Goal: Information Seeking & Learning: Learn about a topic

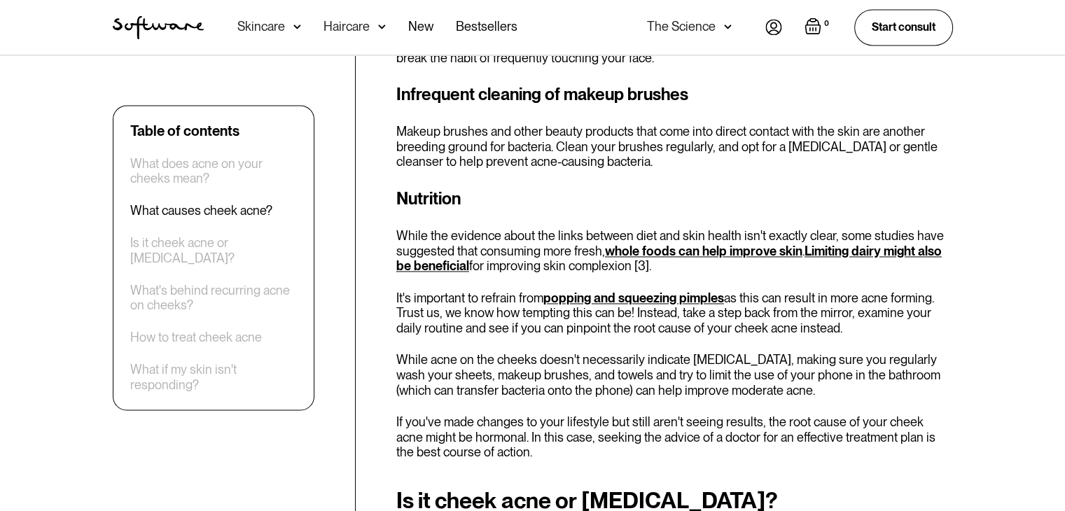
scroll to position [2659, 0]
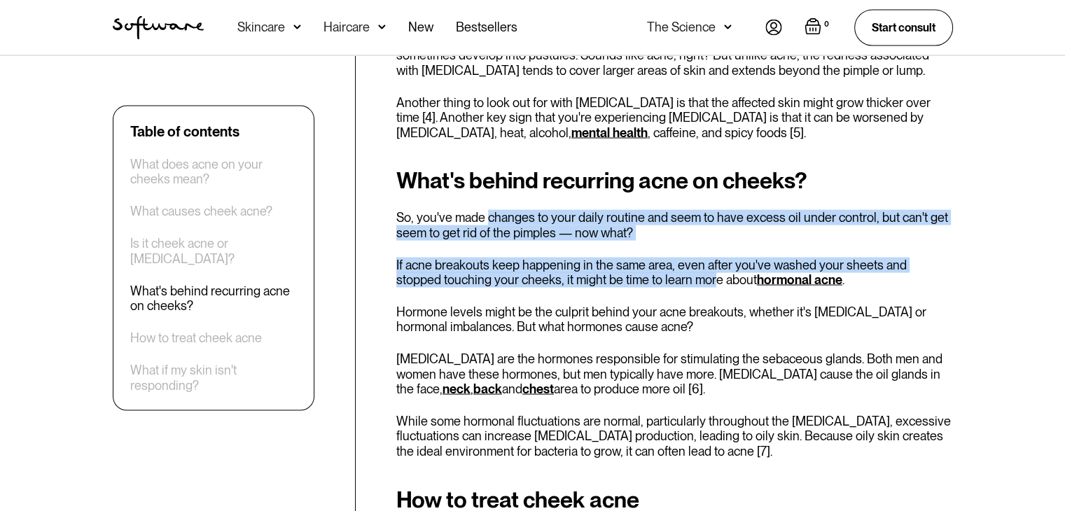
drag, startPoint x: 557, startPoint y: 237, endPoint x: 662, endPoint y: 281, distance: 113.3
click at [662, 281] on div "What's behind recurring acne on cheeks? So, you've made changes to your daily r…" at bounding box center [674, 312] width 557 height 291
click at [662, 281] on p "If acne breakouts keep happening in the same area, even after you've washed you…" at bounding box center [674, 272] width 557 height 30
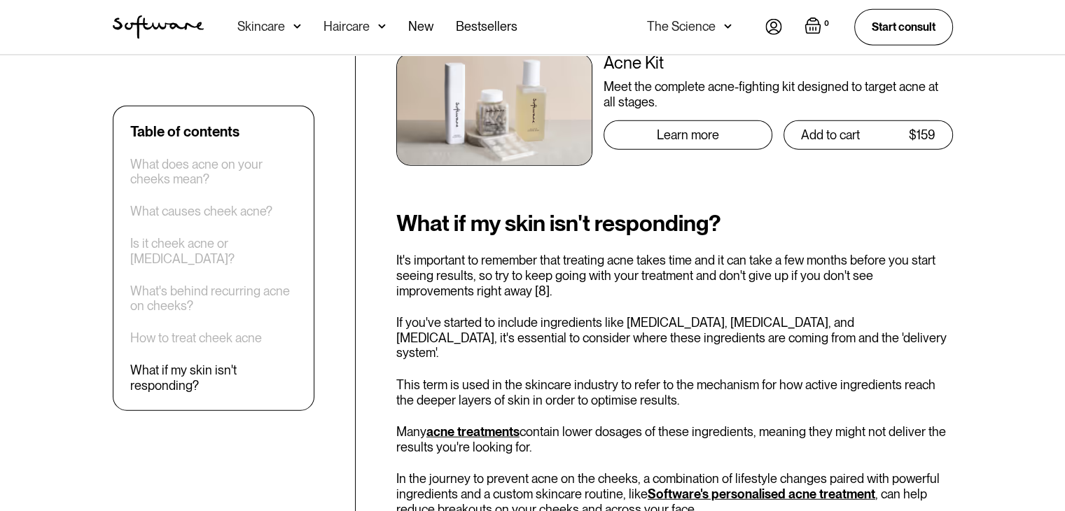
scroll to position [3359, 0]
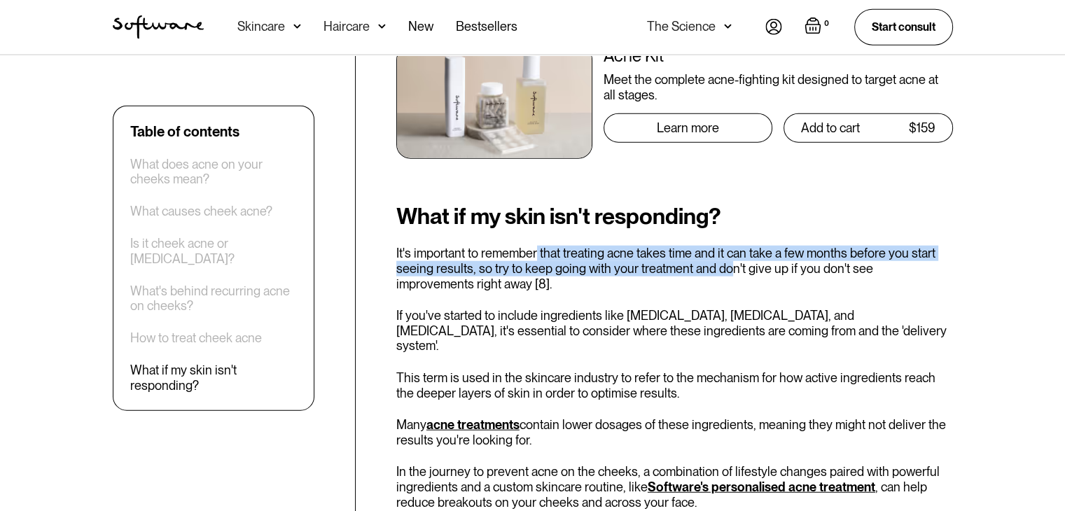
drag, startPoint x: 537, startPoint y: 257, endPoint x: 724, endPoint y: 274, distance: 187.7
click at [724, 274] on p "It's important to remember that treating acne takes time and it can take a few …" at bounding box center [674, 269] width 557 height 46
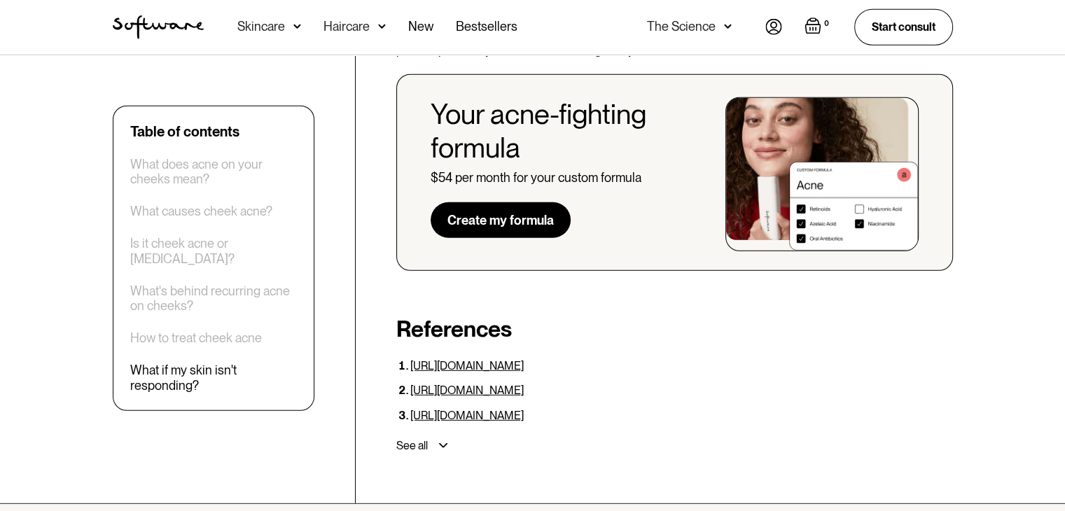
scroll to position [3919, 0]
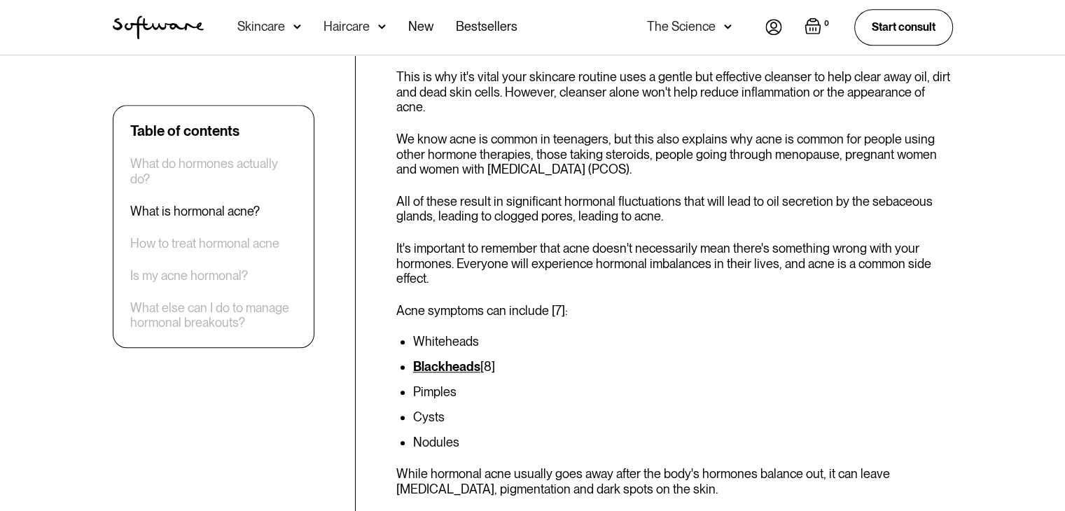
scroll to position [1330, 0]
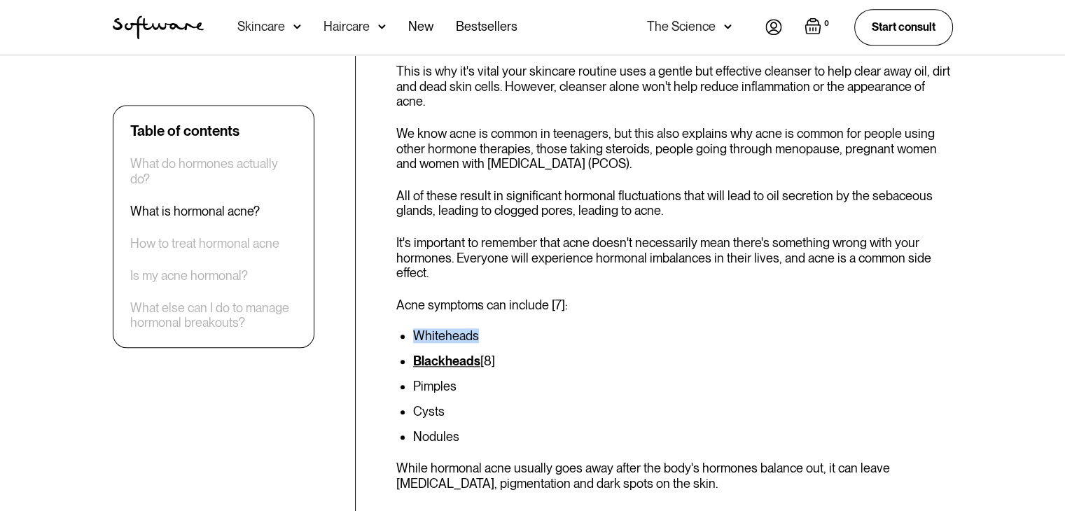
drag, startPoint x: 476, startPoint y: 299, endPoint x: 413, endPoint y: 305, distance: 63.3
click at [413, 305] on div "What is hormonal acne? Hormonal acne is a reaction to the increase of [MEDICAL_…" at bounding box center [674, 377] width 557 height 1022
drag, startPoint x: 461, startPoint y: 354, endPoint x: 414, endPoint y: 358, distance: 47.1
click at [414, 379] on li "Pimples" at bounding box center [683, 386] width 540 height 14
